Goal: Communication & Community: Answer question/provide support

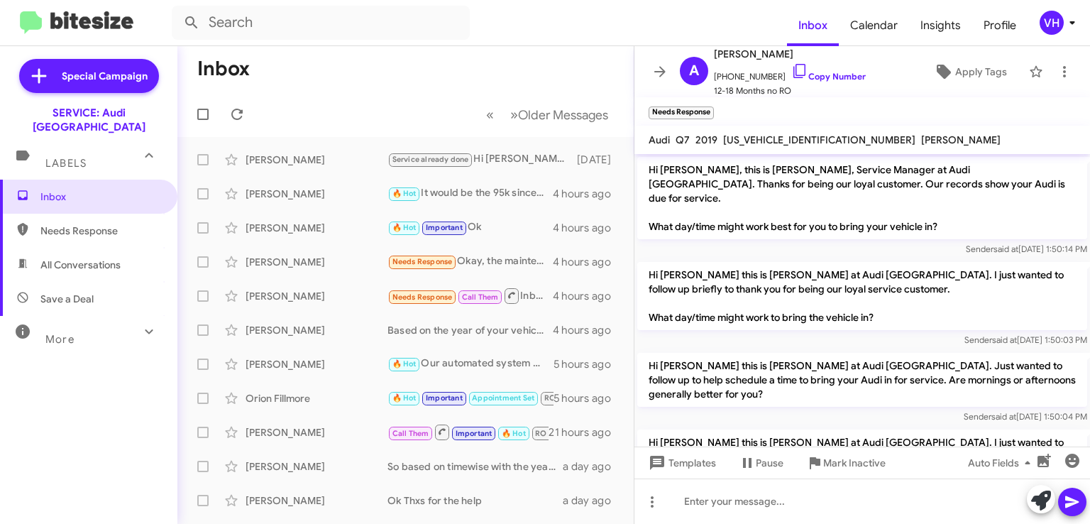
scroll to position [840, 0]
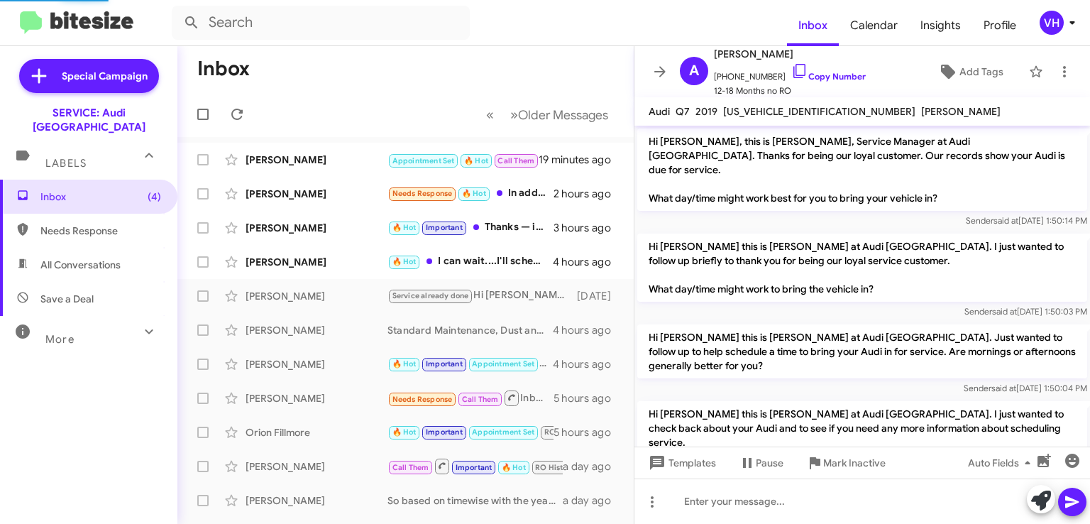
scroll to position [811, 0]
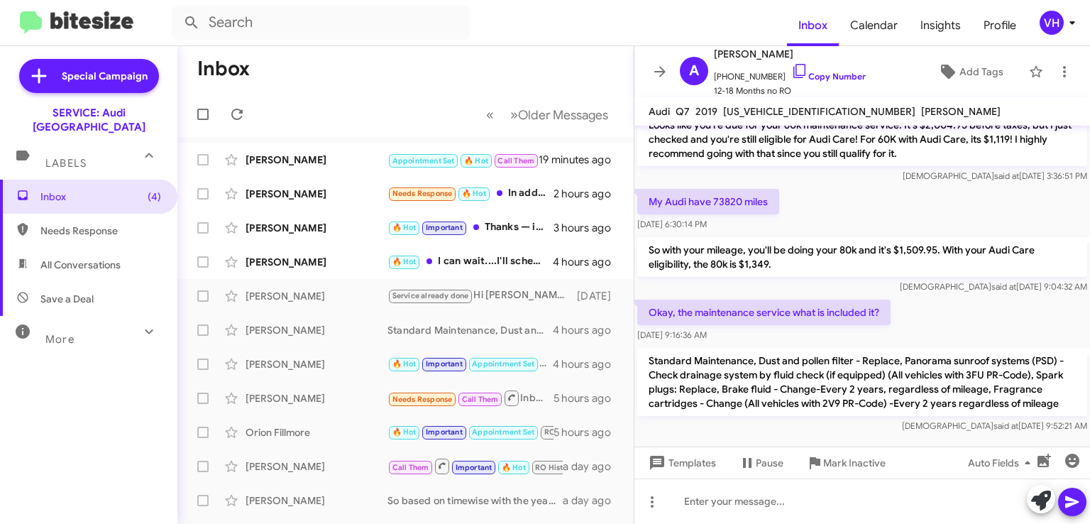
click at [308, 268] on div "[PERSON_NAME]" at bounding box center [317, 262] width 142 height 14
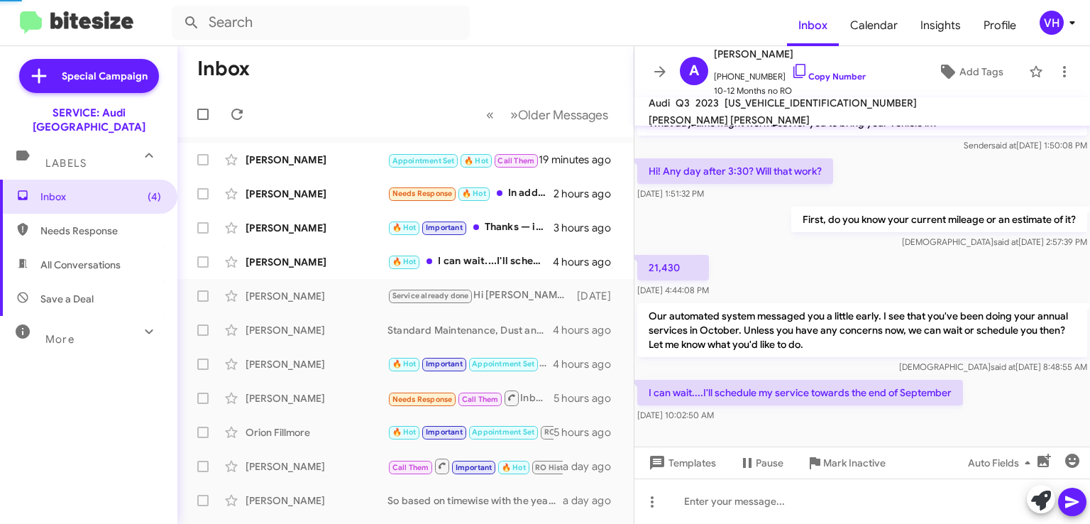
scroll to position [89, 0]
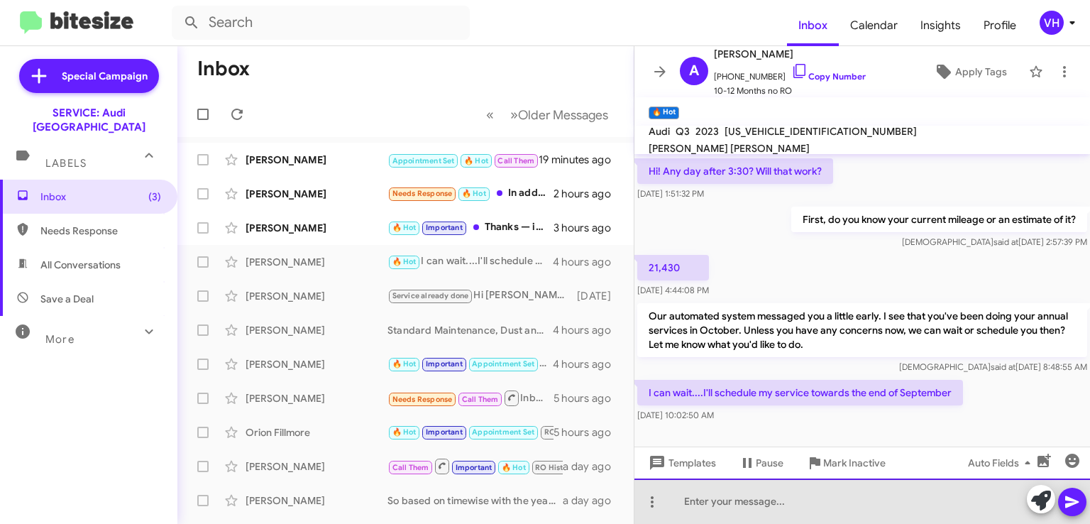
click at [696, 496] on div at bounding box center [863, 501] width 456 height 45
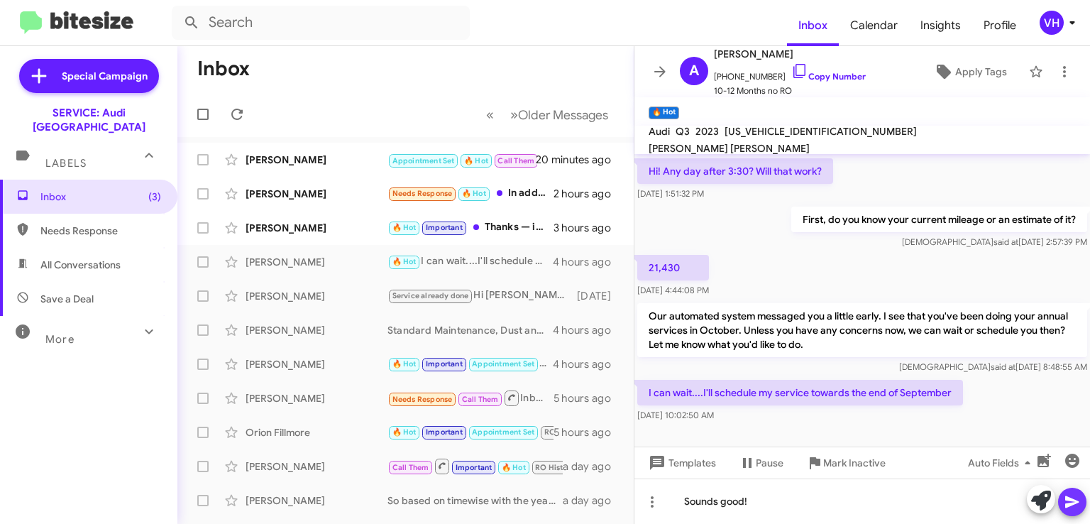
click at [1076, 506] on icon at bounding box center [1072, 501] width 17 height 17
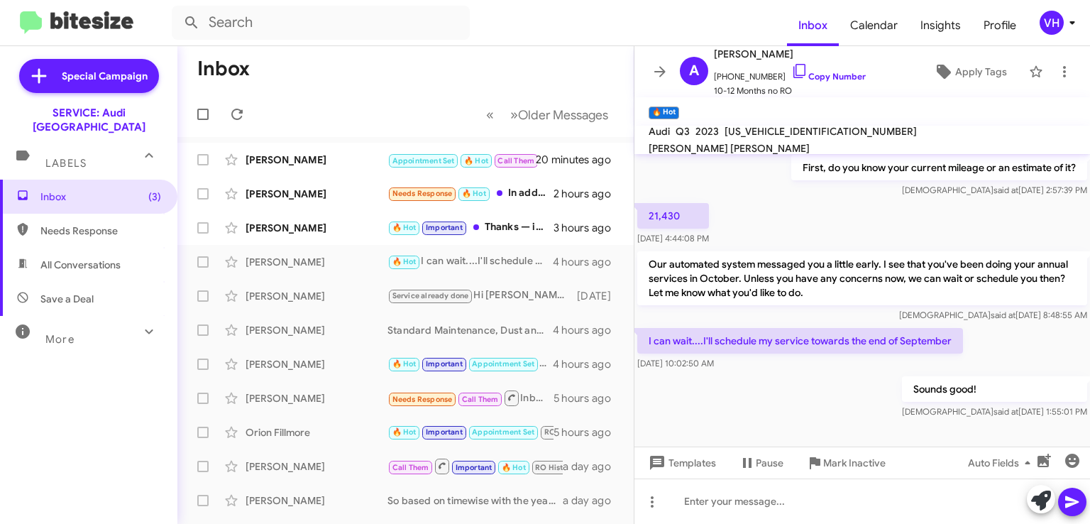
click at [312, 230] on div "[PERSON_NAME]" at bounding box center [317, 228] width 142 height 14
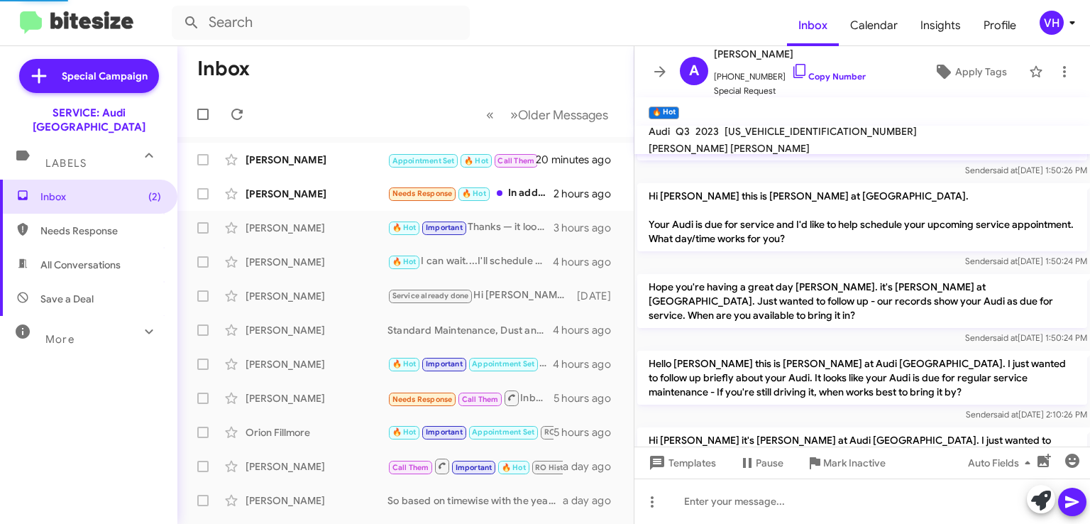
scroll to position [1019, 0]
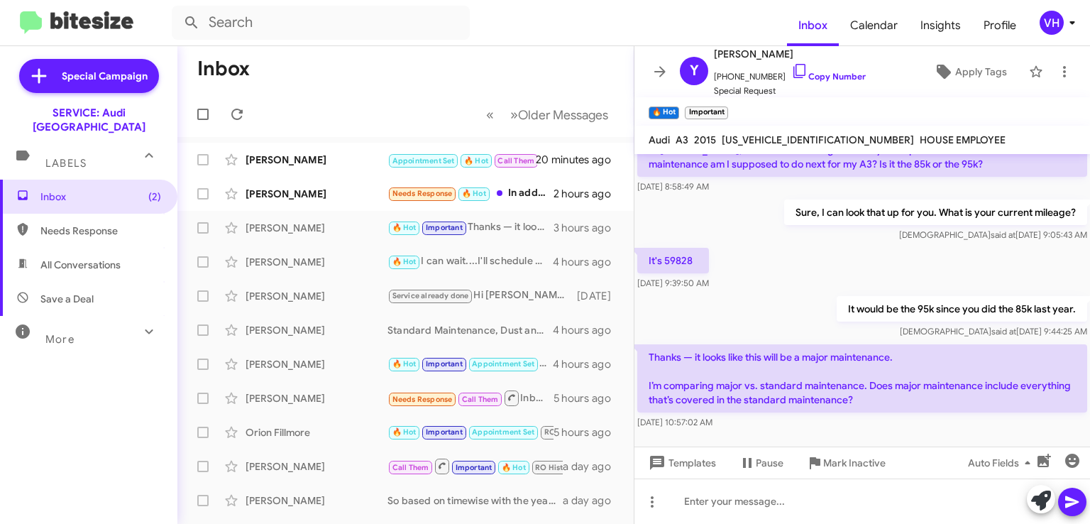
drag, startPoint x: 779, startPoint y: 313, endPoint x: 1027, endPoint y: 374, distance: 255.2
click at [1027, 374] on div "Thanks — it looks like this will be a major maintenance. I’m comparing major vs…" at bounding box center [863, 386] width 450 height 85
click at [948, 359] on p "Thanks — it looks like this will be a major maintenance. I’m comparing major vs…" at bounding box center [863, 378] width 450 height 68
click at [777, 133] on span "WAUEFGFF4F1020633" at bounding box center [818, 139] width 192 height 13
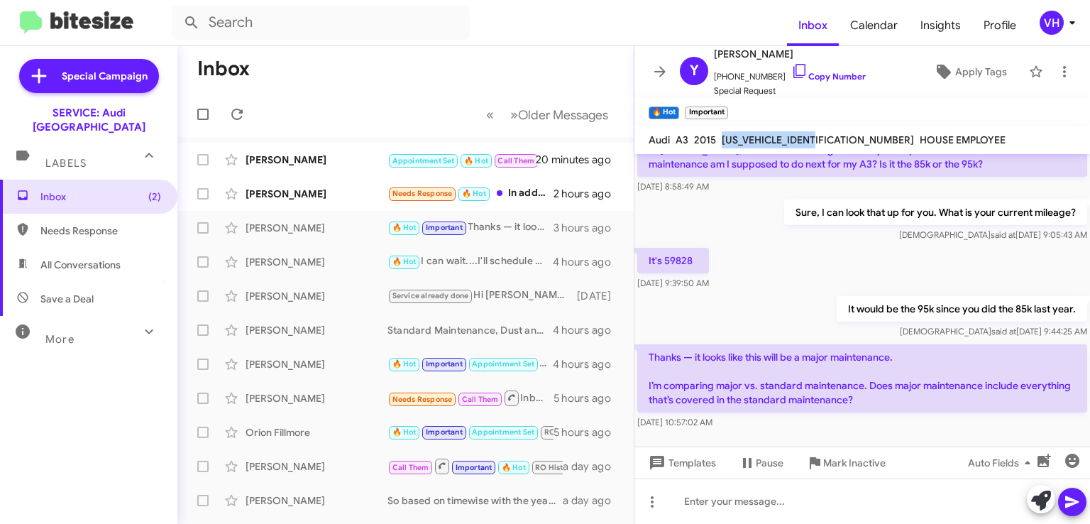
copy span "WAUEFGFF4F1020633"
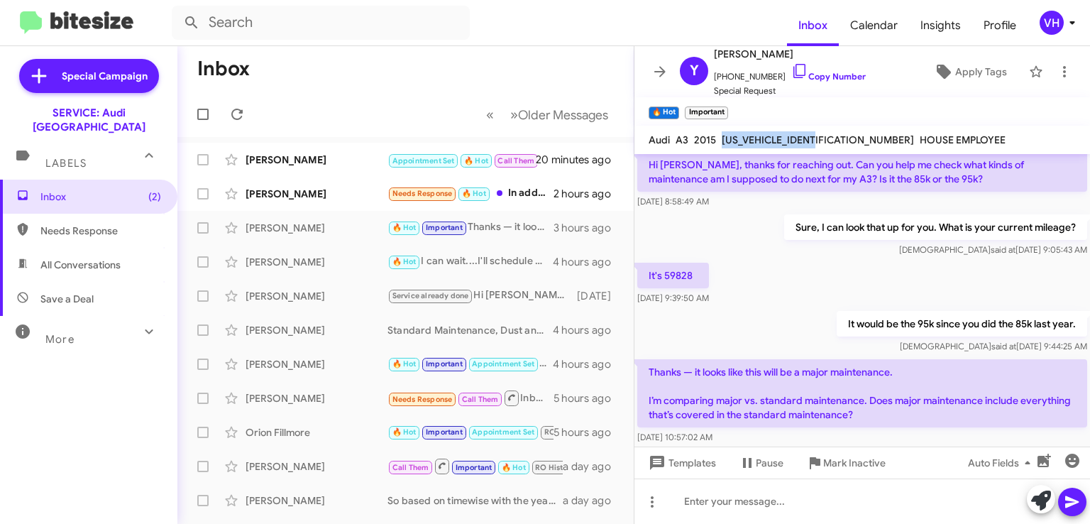
scroll to position [1019, 0]
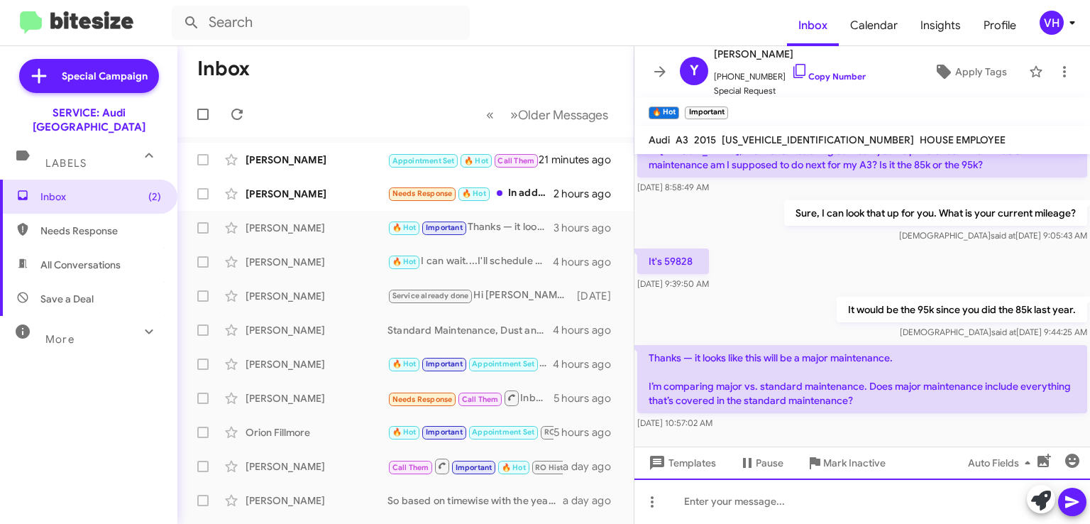
click at [767, 498] on div at bounding box center [863, 501] width 456 height 45
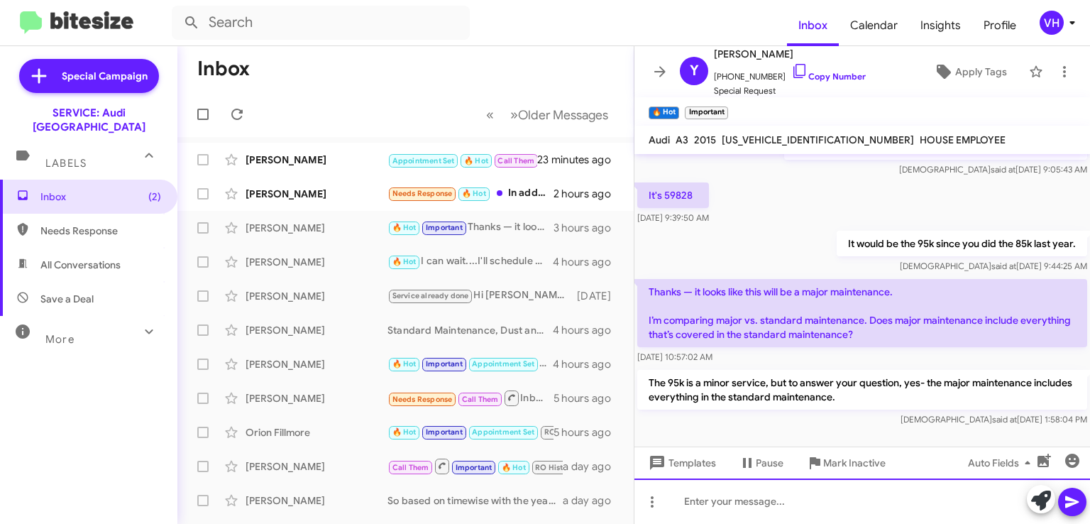
scroll to position [1081, 0]
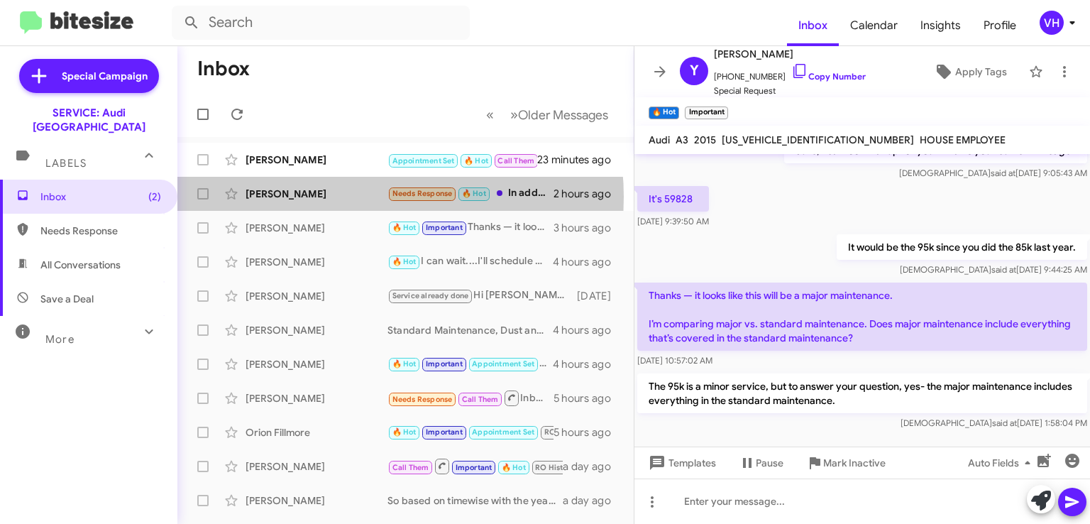
click at [351, 197] on div "[PERSON_NAME]" at bounding box center [317, 194] width 142 height 14
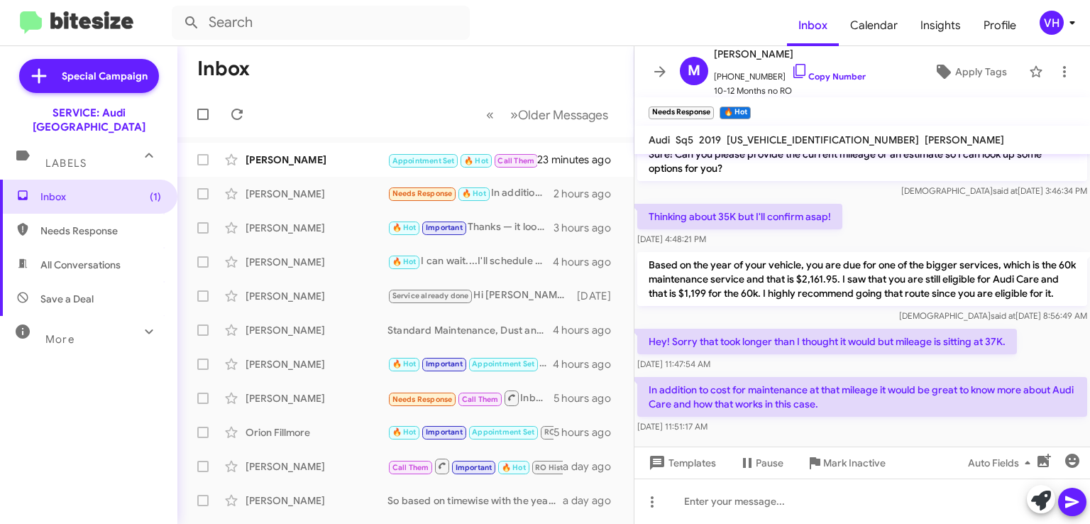
scroll to position [329, 0]
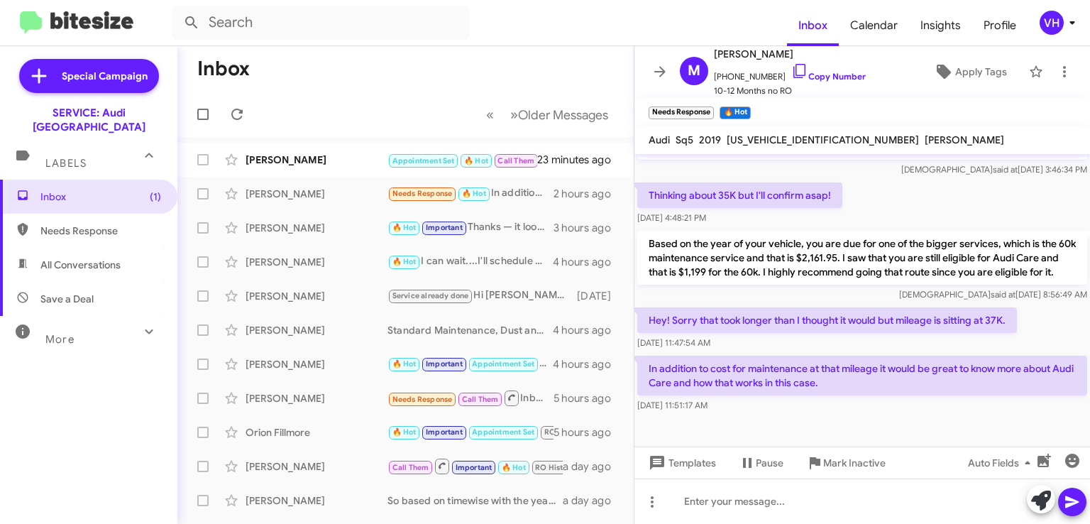
click at [298, 163] on div "Brenda Jacksonblaisch" at bounding box center [317, 160] width 142 height 14
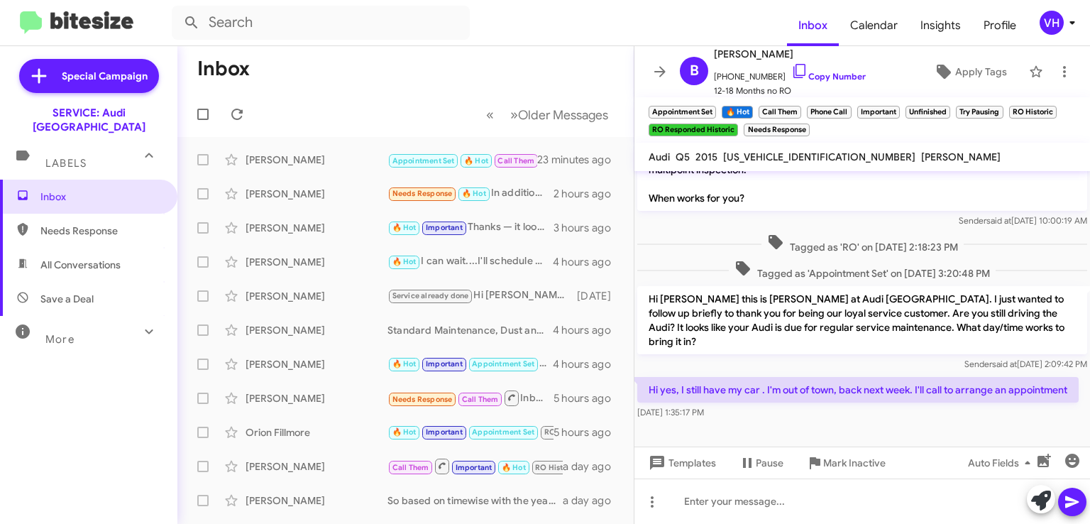
scroll to position [1242, 0]
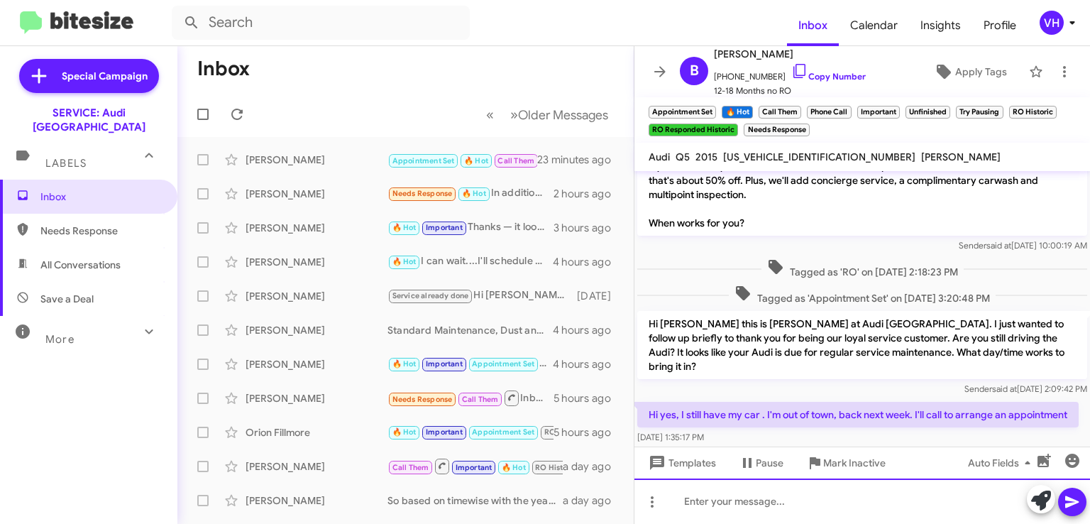
click at [849, 501] on div at bounding box center [863, 501] width 456 height 45
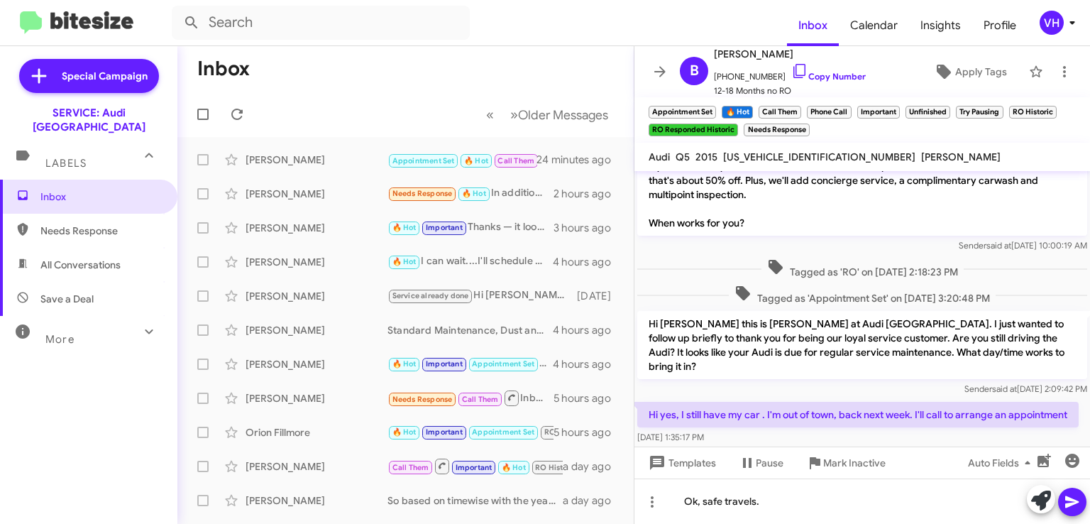
click at [1073, 496] on icon at bounding box center [1072, 501] width 17 height 17
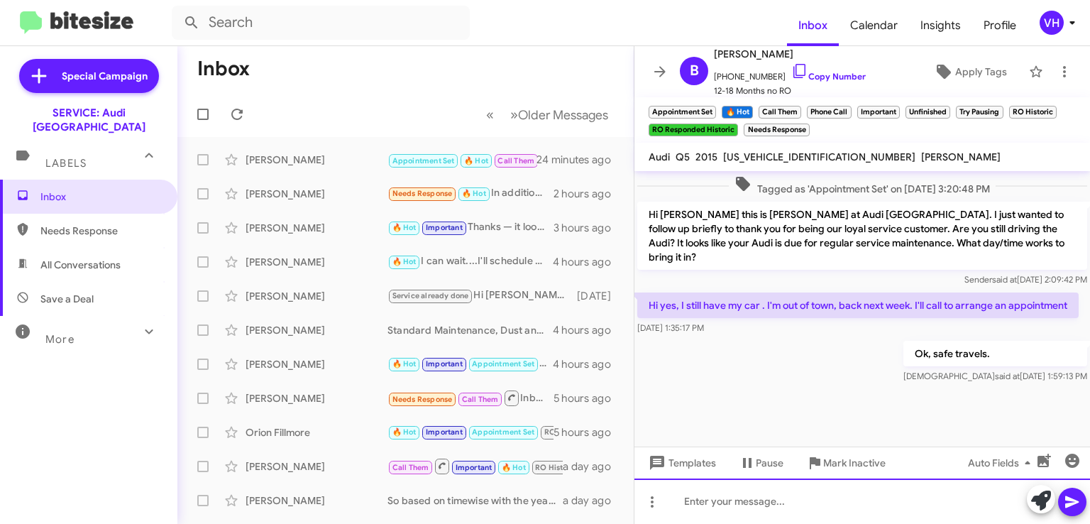
scroll to position [1365, 0]
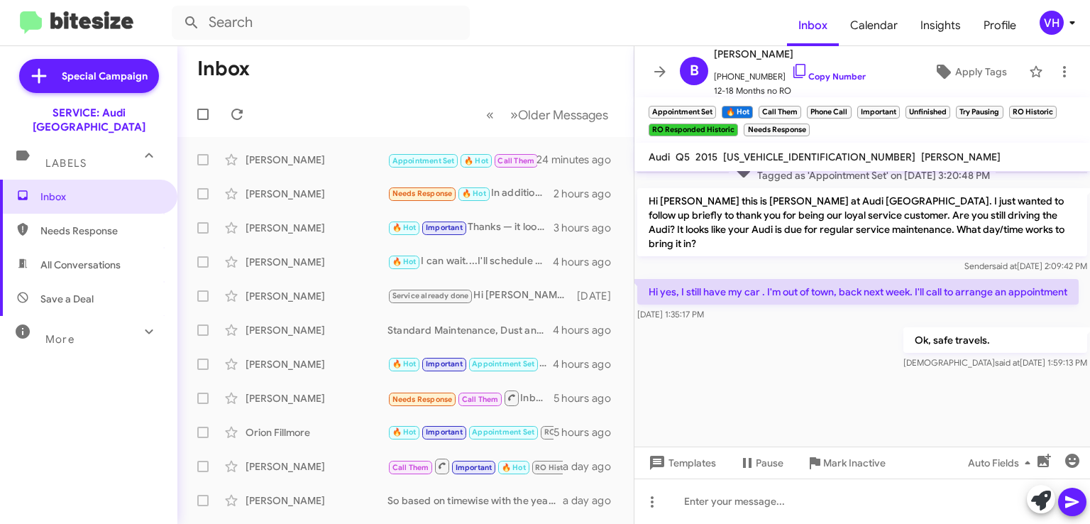
click at [290, 195] on div "[PERSON_NAME]" at bounding box center [317, 194] width 142 height 14
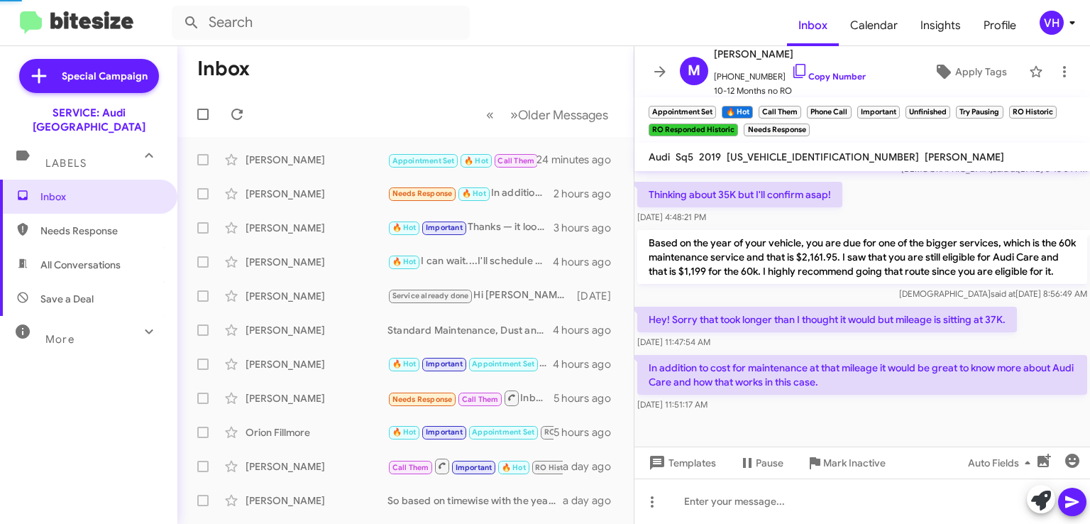
scroll to position [329, 0]
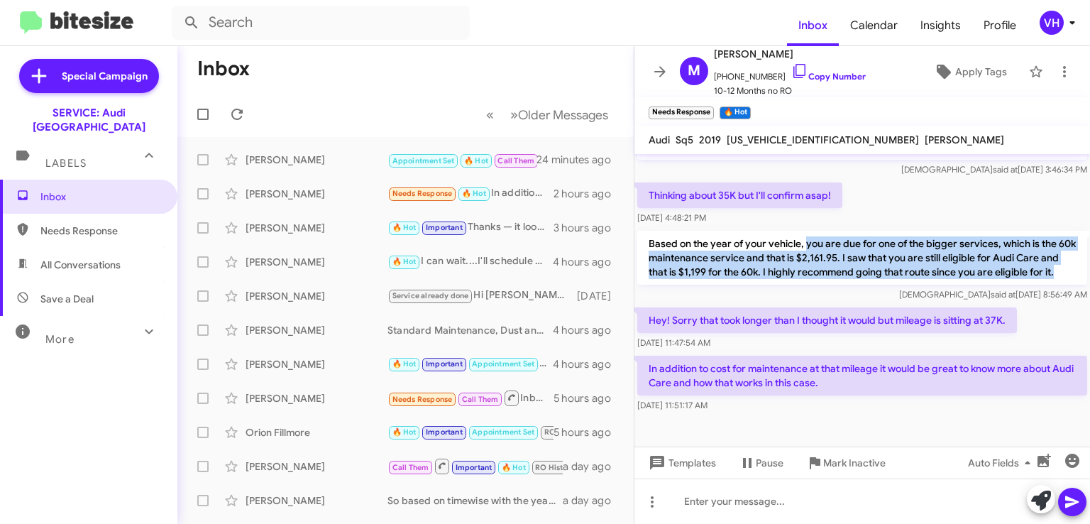
drag, startPoint x: 807, startPoint y: 235, endPoint x: 831, endPoint y: 279, distance: 50.5
click at [831, 279] on p "Based on the year of your vehicle, you are due for one of the bigger services, …" at bounding box center [863, 258] width 450 height 54
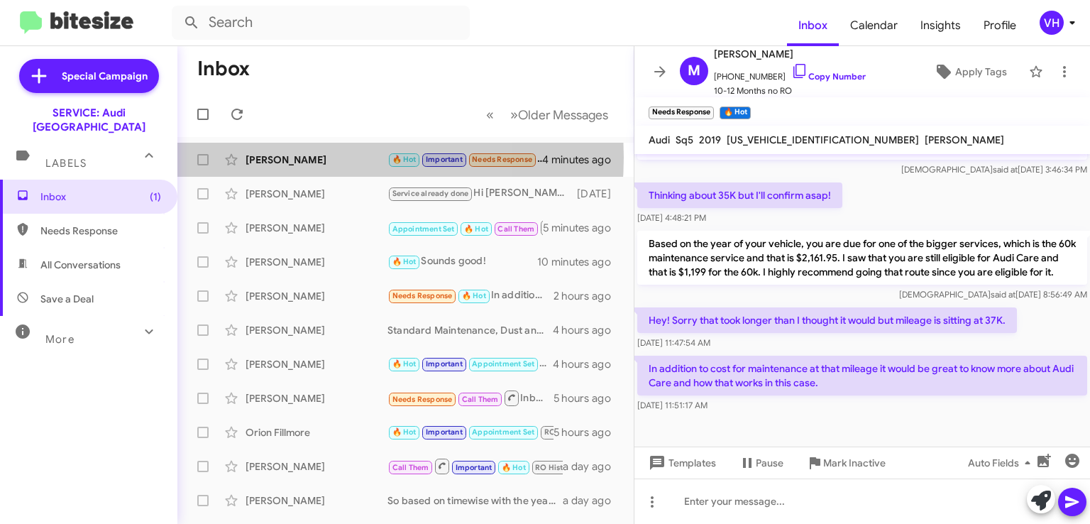
click at [297, 157] on div "[PERSON_NAME]" at bounding box center [317, 160] width 142 height 14
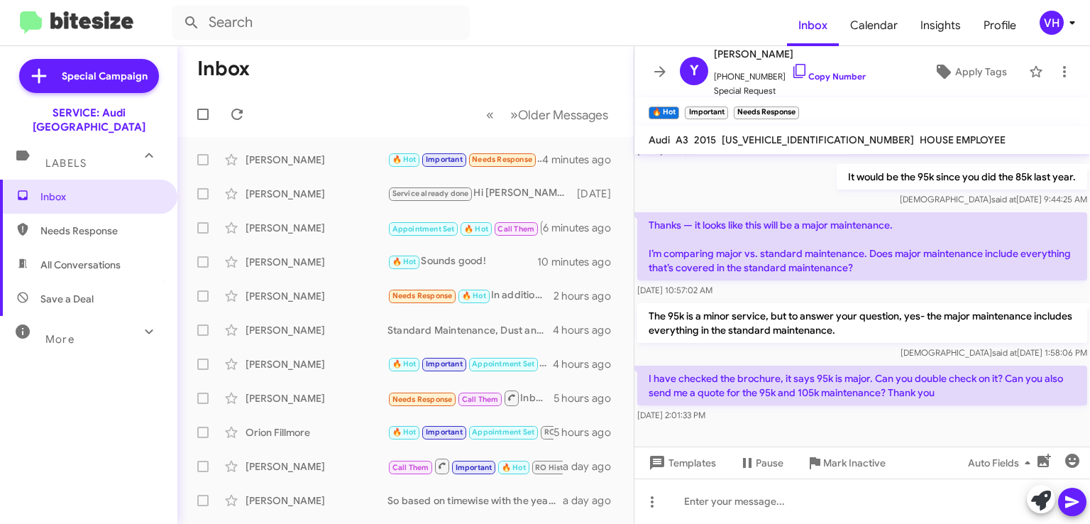
scroll to position [1144, 0]
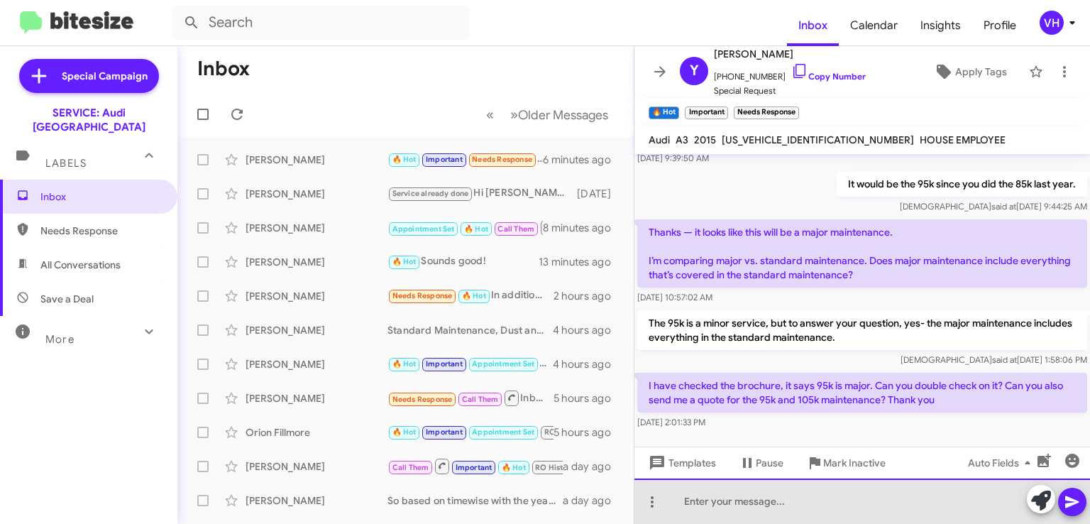
click at [778, 497] on div at bounding box center [863, 501] width 456 height 45
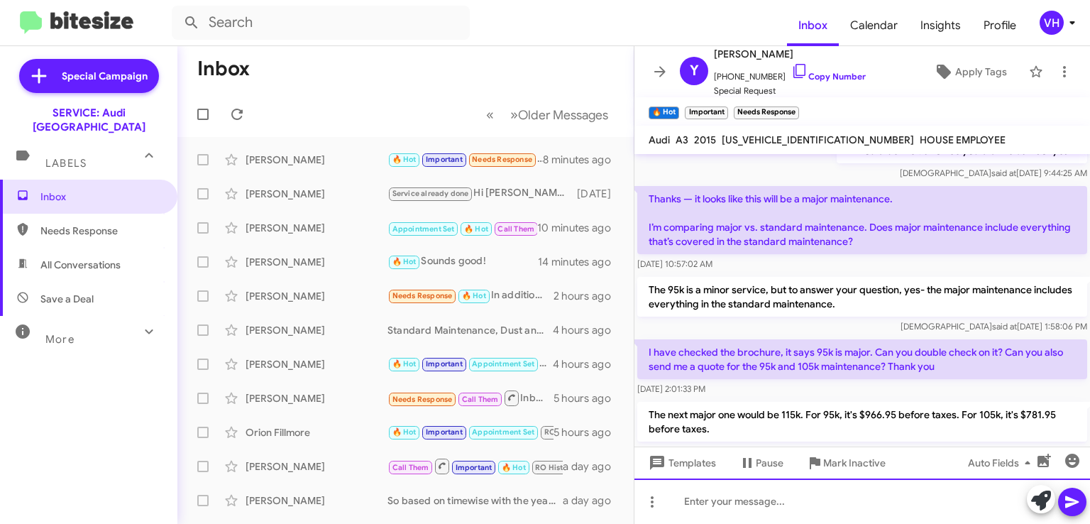
scroll to position [1168, 0]
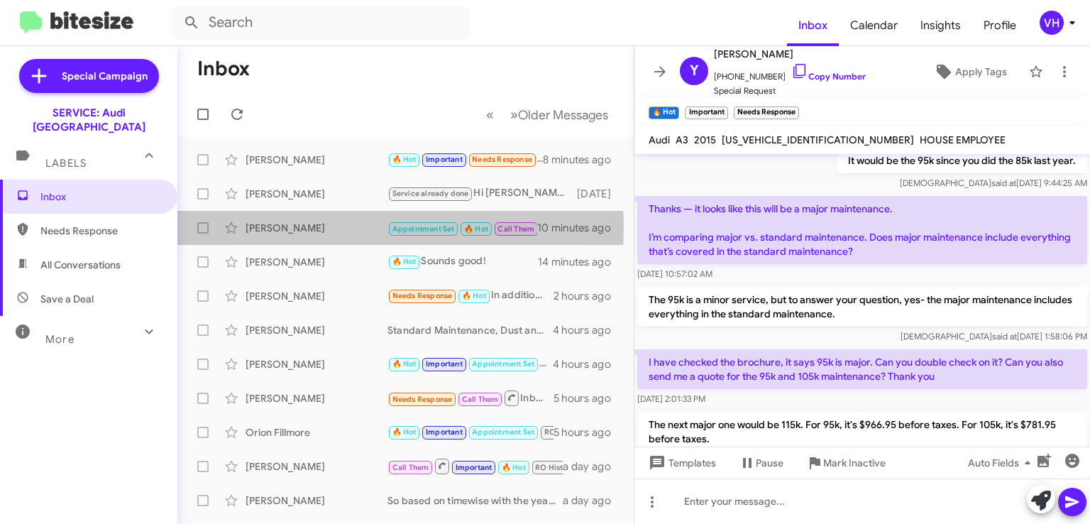
click at [338, 228] on div "Brenda Jacksonblaisch" at bounding box center [317, 228] width 142 height 14
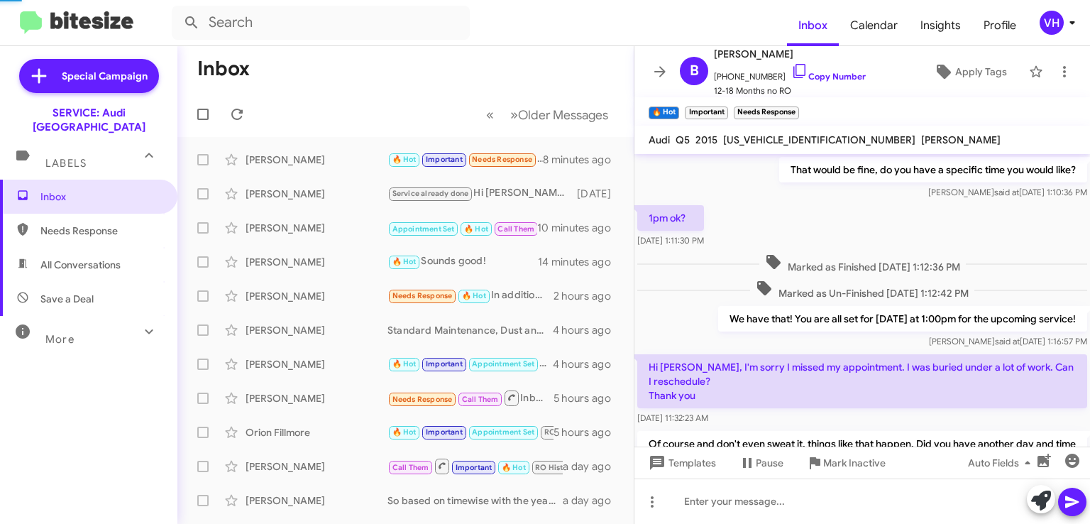
scroll to position [71, 0]
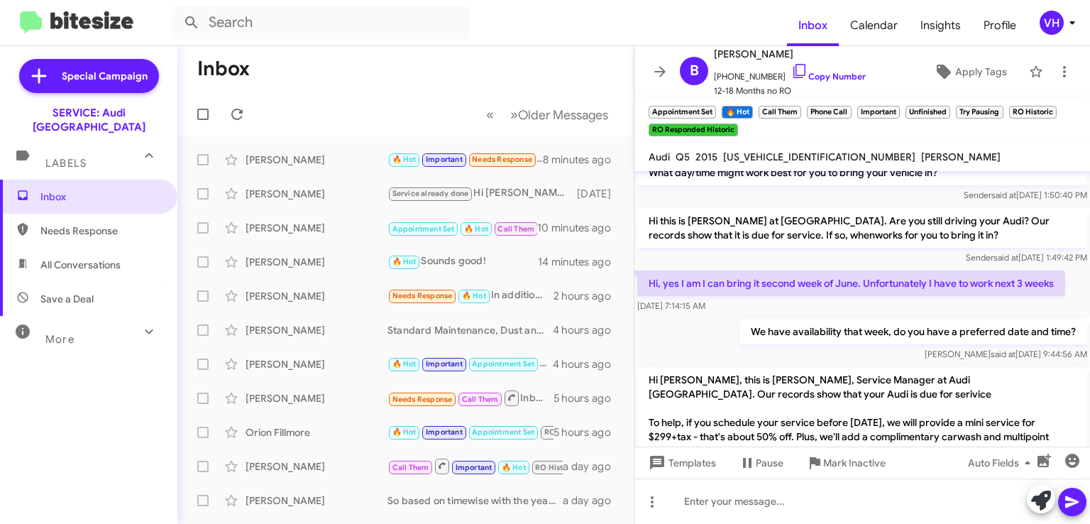
click at [309, 165] on div "[PERSON_NAME]" at bounding box center [317, 160] width 142 height 14
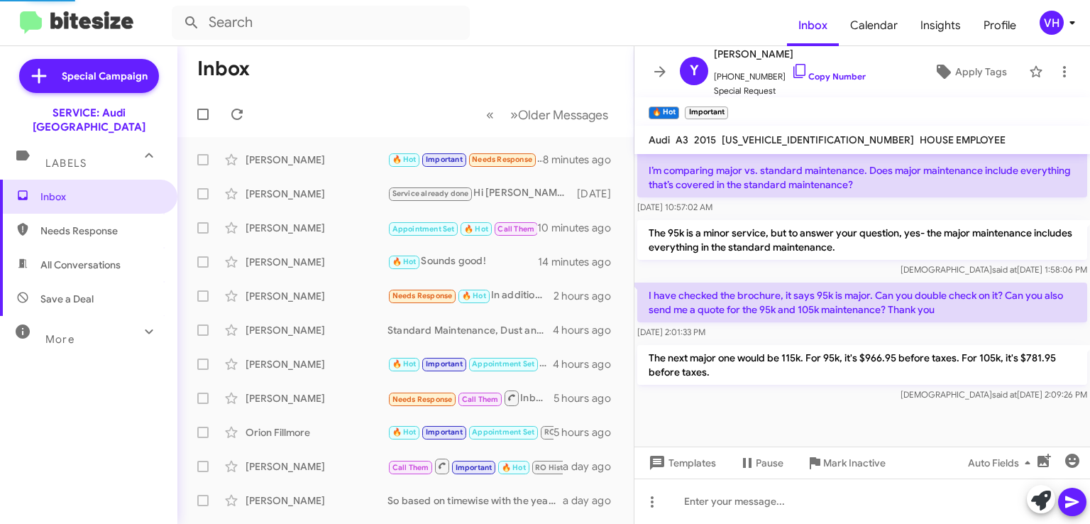
scroll to position [1218, 0]
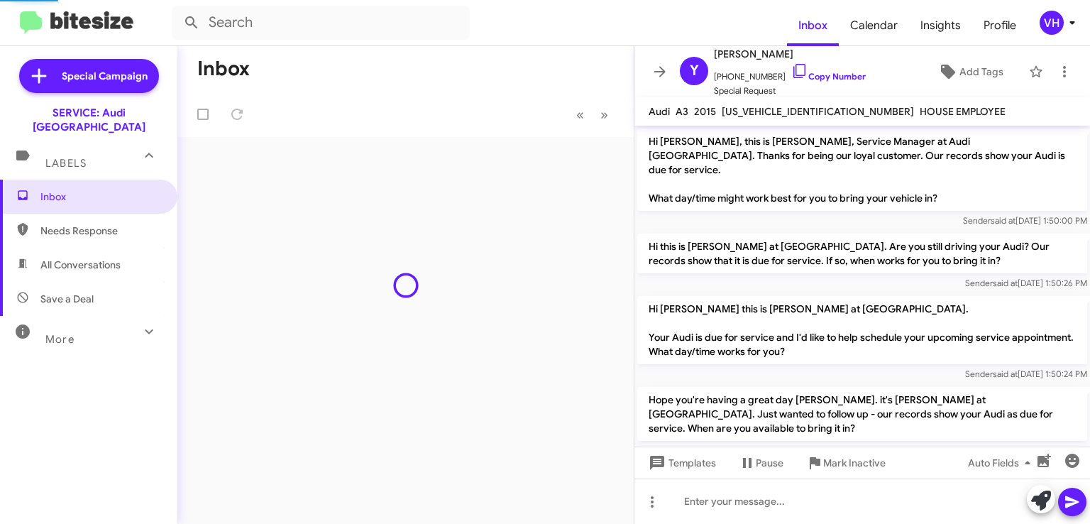
scroll to position [1189, 0]
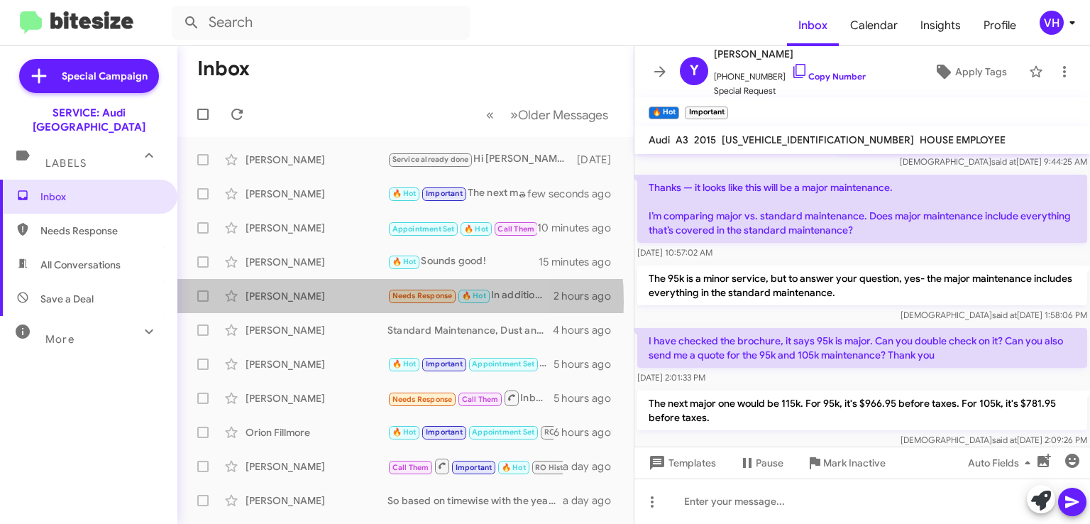
click at [316, 301] on div "[PERSON_NAME]" at bounding box center [317, 296] width 142 height 14
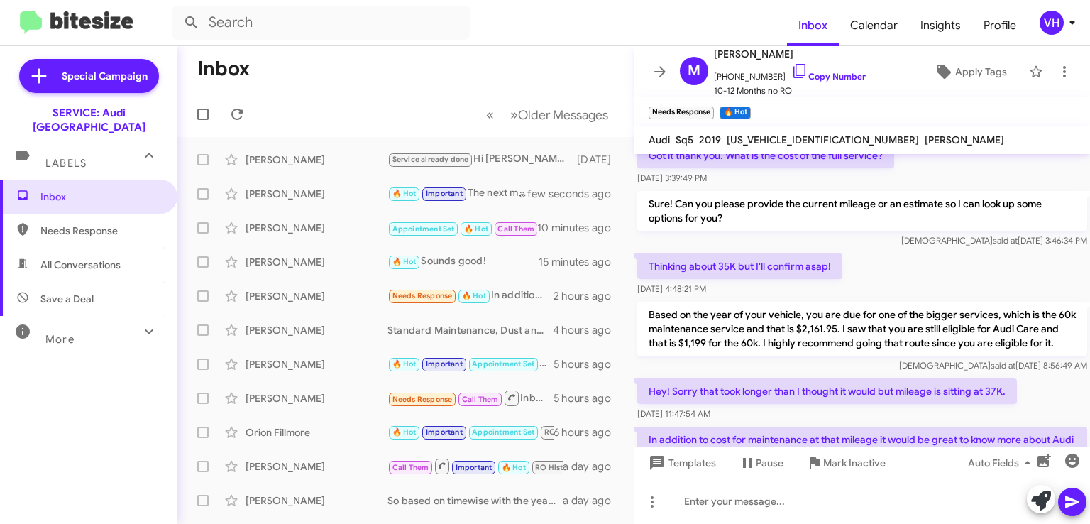
scroll to position [329, 0]
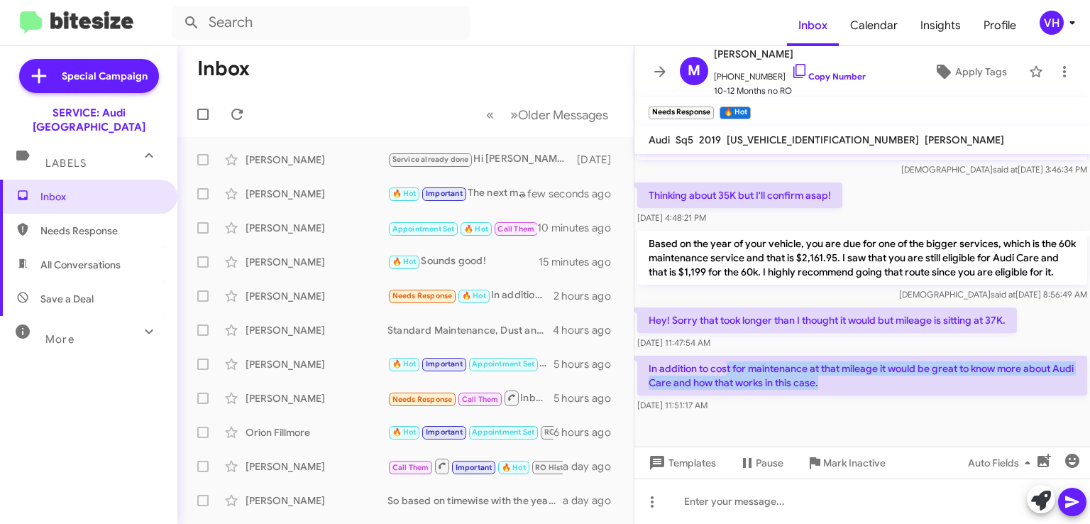
drag, startPoint x: 728, startPoint y: 368, endPoint x: 958, endPoint y: 391, distance: 230.5
click at [958, 391] on p "In addition to cost for maintenance at that mileage it would be great to know m…" at bounding box center [863, 376] width 450 height 40
click at [930, 383] on p "In addition to cost for maintenance at that mileage it would be great to know m…" at bounding box center [863, 376] width 450 height 40
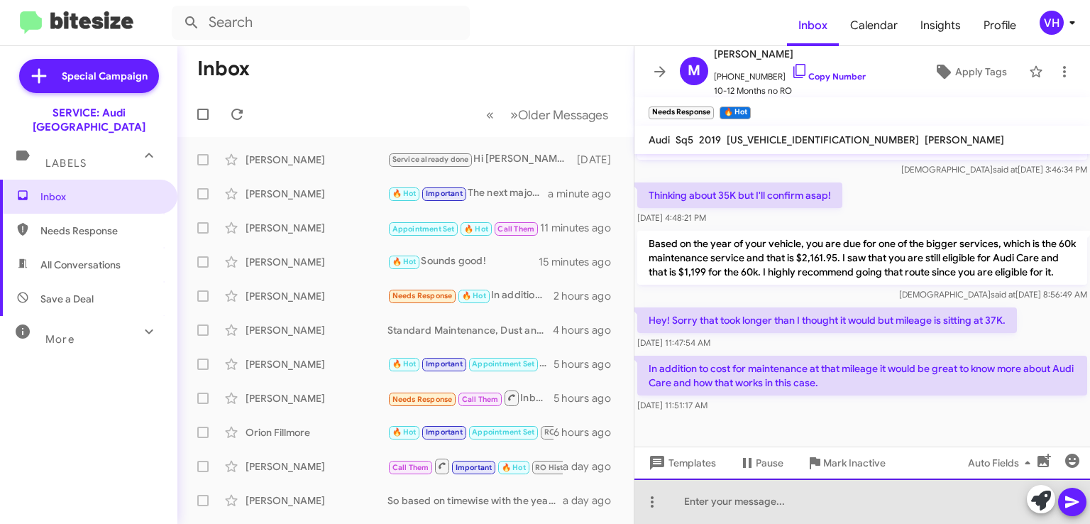
click at [777, 507] on div at bounding box center [863, 501] width 456 height 45
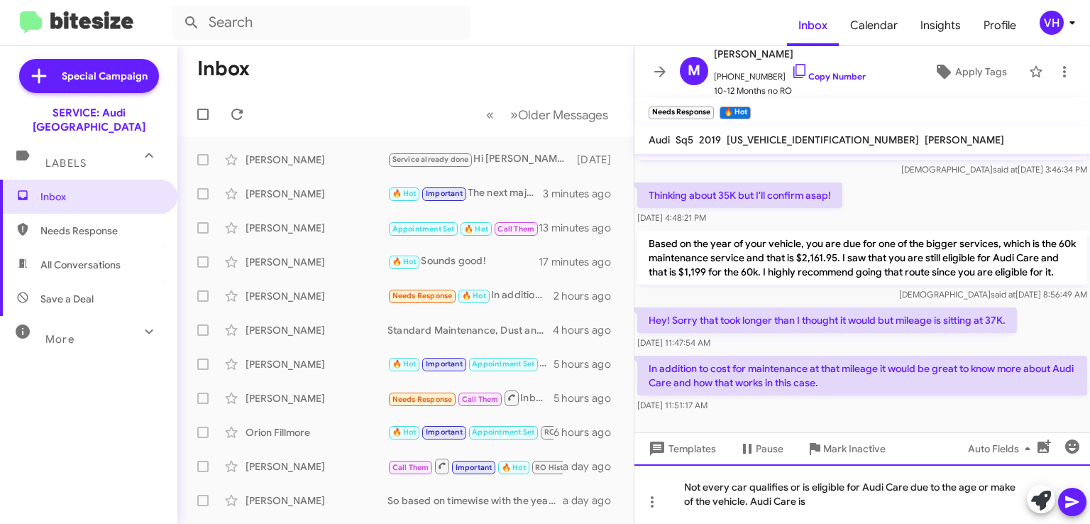
click at [992, 486] on div "Not every car qualifies or is eligible for Audi Care due to the age or make of …" at bounding box center [863, 494] width 456 height 60
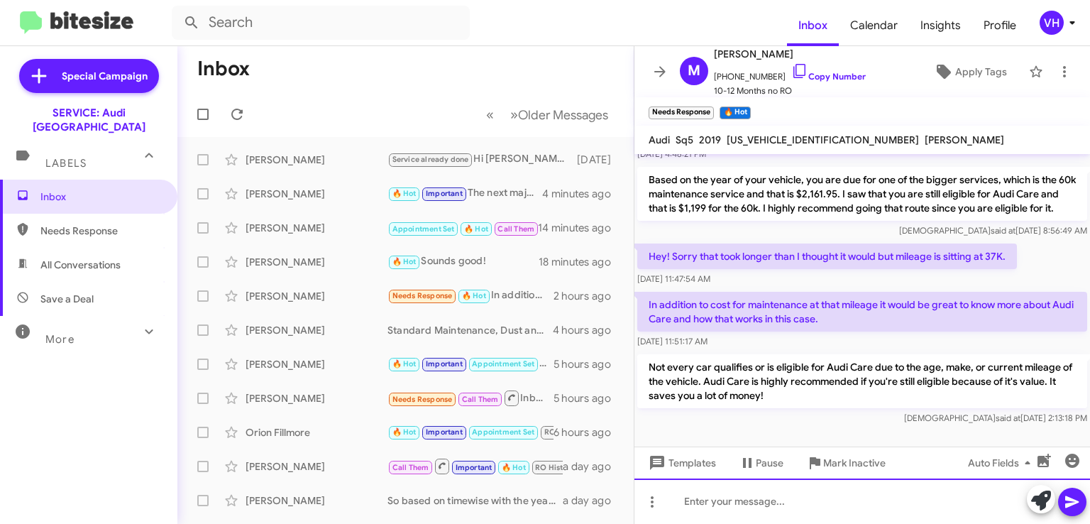
scroll to position [410, 0]
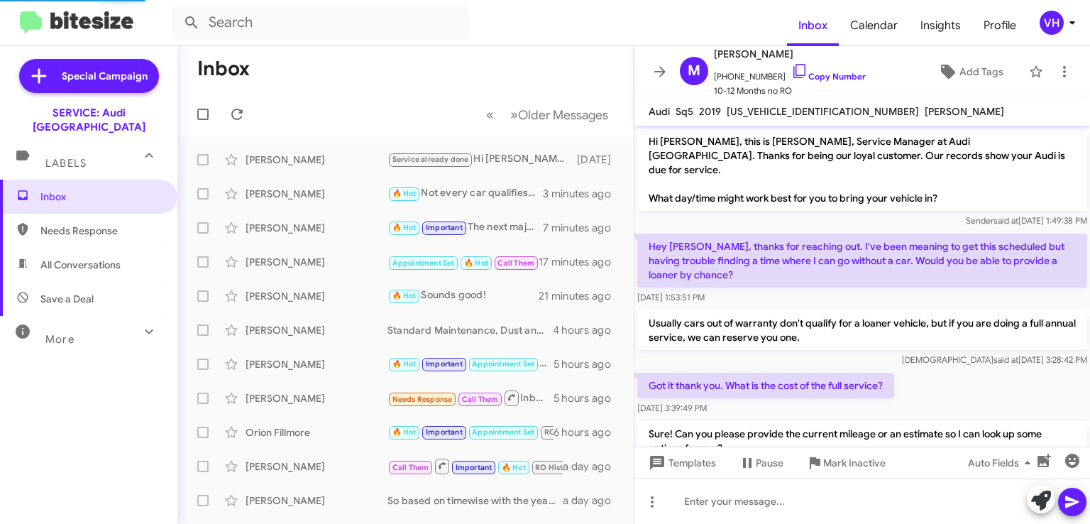
scroll to position [382, 0]
